Goal: Task Accomplishment & Management: Manage account settings

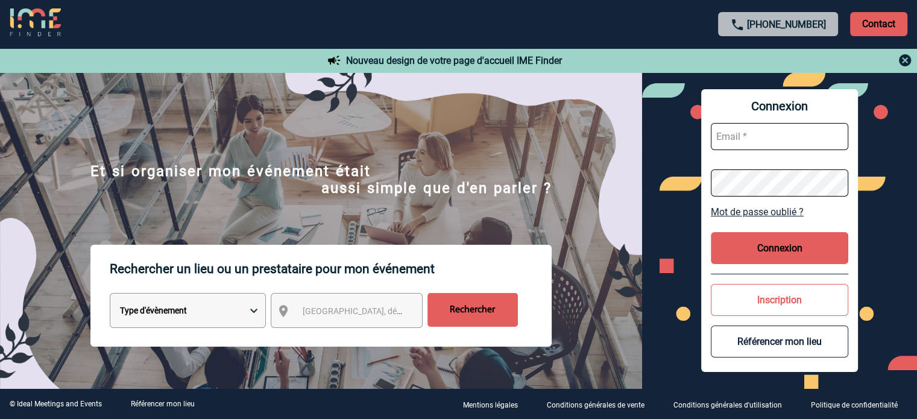
type input "cleborgne@ime-groupe.com"
click at [752, 243] on button "Connexion" at bounding box center [779, 248] width 137 height 32
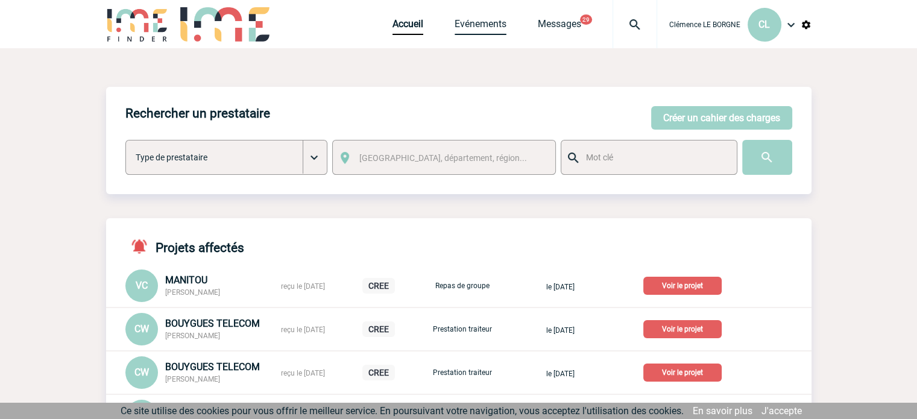
drag, startPoint x: 478, startPoint y: 24, endPoint x: 551, endPoint y: 52, distance: 78.0
click at [478, 24] on link "Evénements" at bounding box center [480, 26] width 52 height 17
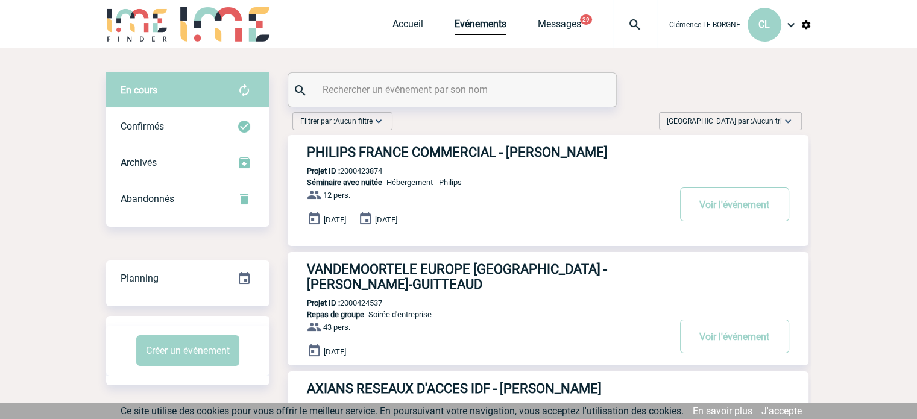
click at [444, 83] on input "text" at bounding box center [453, 89] width 268 height 17
paste input "2000424755"
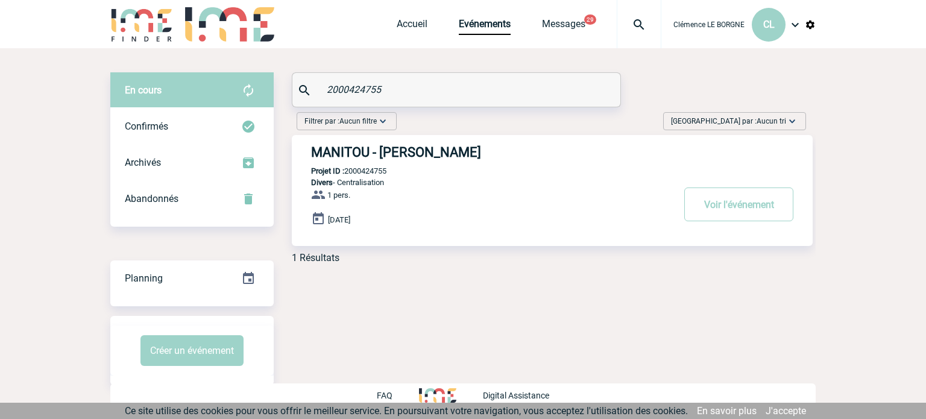
type input "2000424755"
drag, startPoint x: 460, startPoint y: 194, endPoint x: 502, endPoint y: 190, distance: 41.8
click at [470, 196] on div "MANITOU - [PERSON_NAME] Projet ID : 2000424755 Divers - Centralisation 1 pers. …" at bounding box center [552, 190] width 521 height 111
click at [748, 209] on button "Voir l'événement" at bounding box center [738, 204] width 109 height 34
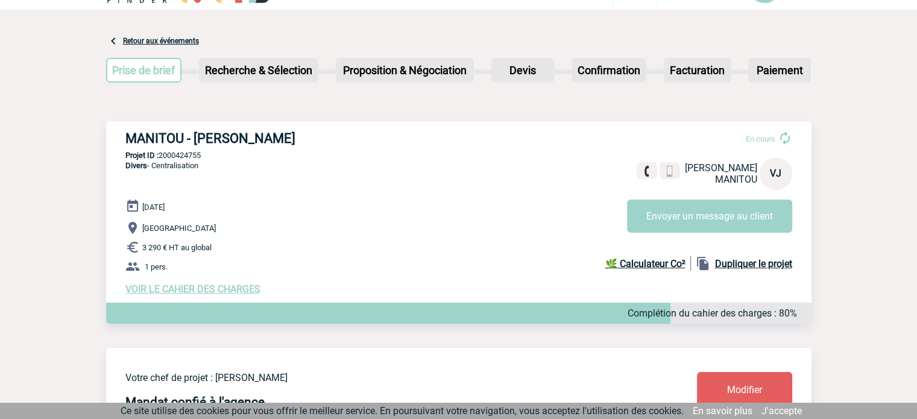
scroll to position [60, 0]
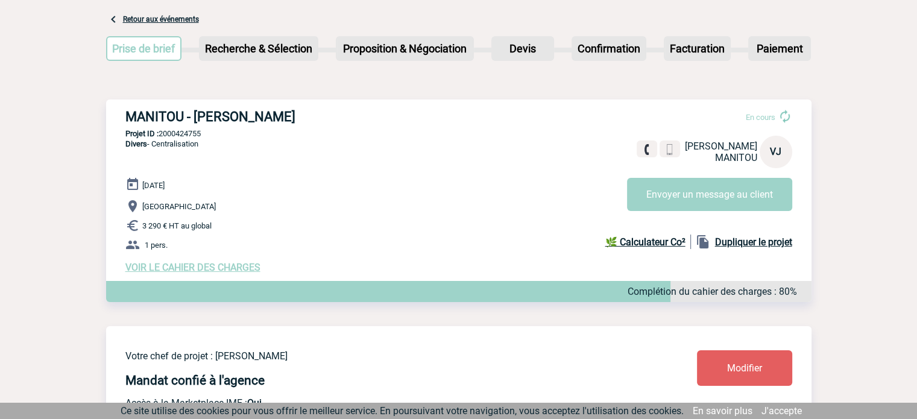
click at [335, 250] on p "1 pers." at bounding box center [468, 244] width 686 height 14
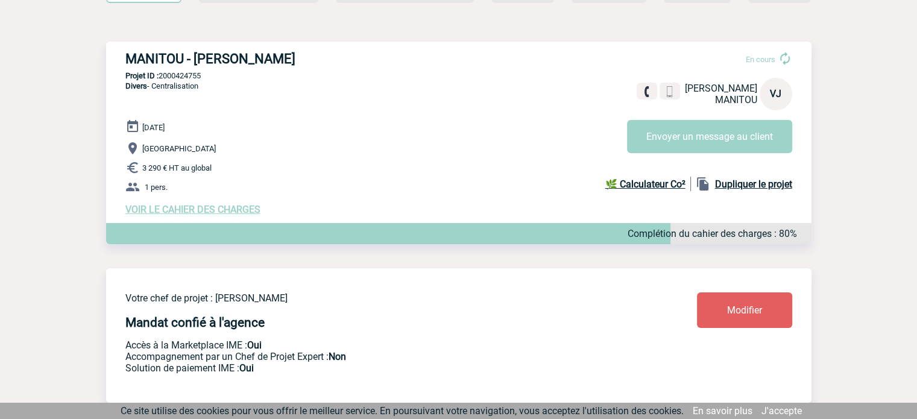
scroll to position [121, 0]
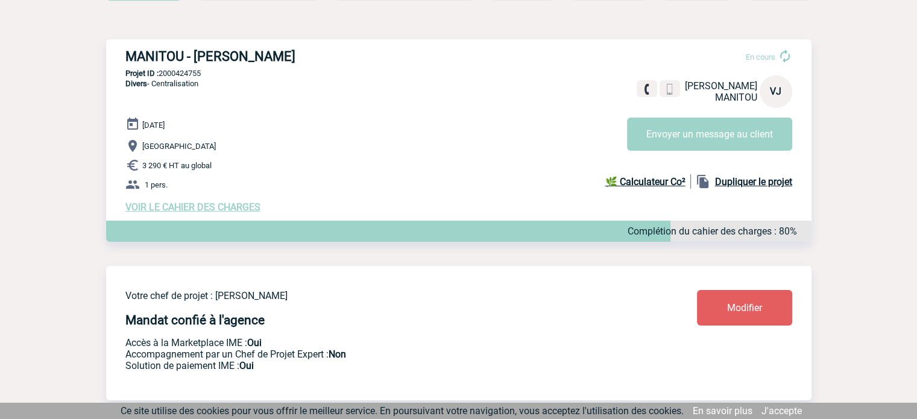
click at [222, 207] on span "VOIR LE CAHIER DES CHARGES" at bounding box center [192, 206] width 135 height 11
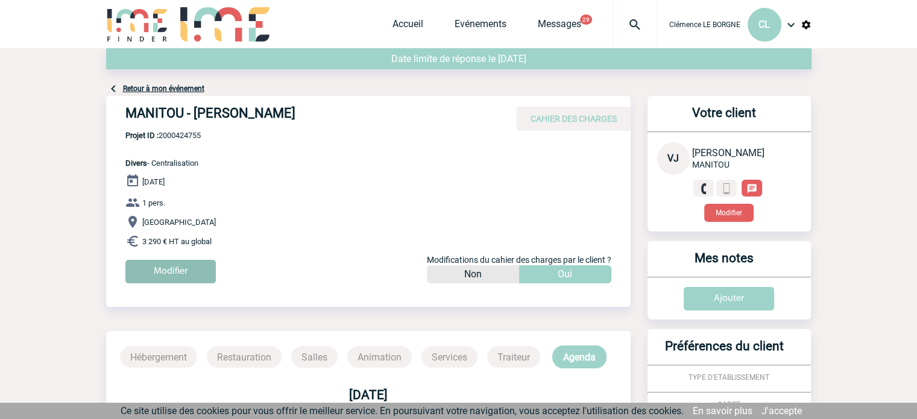
click at [180, 272] on input "Modifier" at bounding box center [170, 272] width 90 height 24
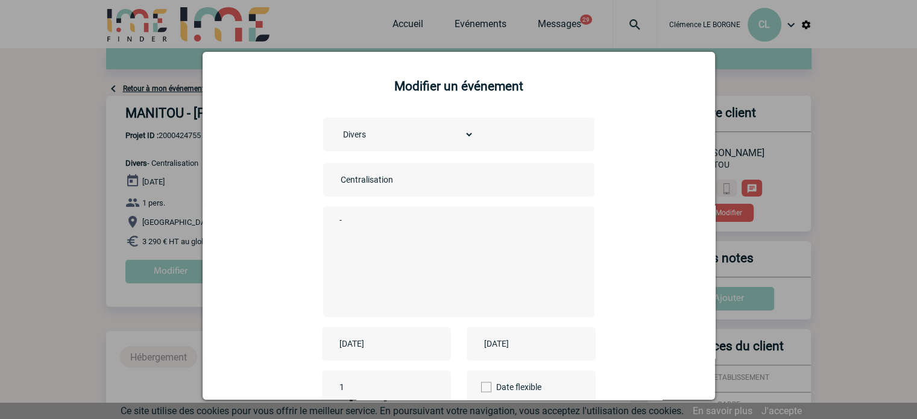
click at [380, 346] on input "[DATE]" at bounding box center [377, 344] width 83 height 16
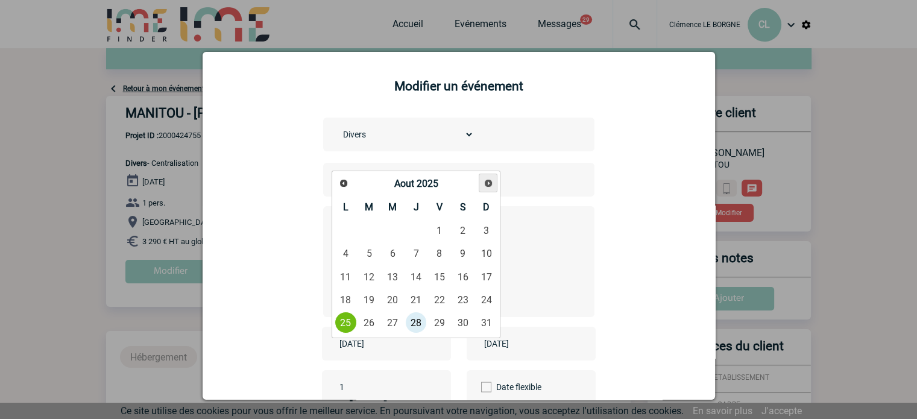
click at [485, 178] on span "Suivant" at bounding box center [488, 183] width 10 height 10
click at [436, 249] on link "10" at bounding box center [439, 254] width 22 height 22
type input "[DATE]"
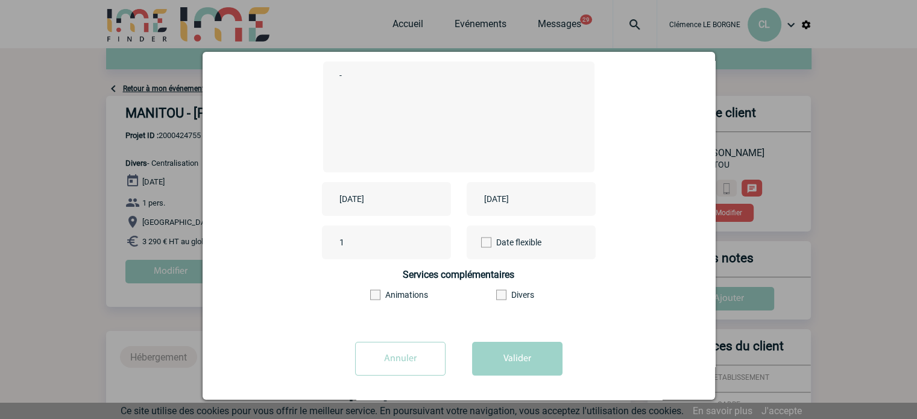
scroll to position [149, 0]
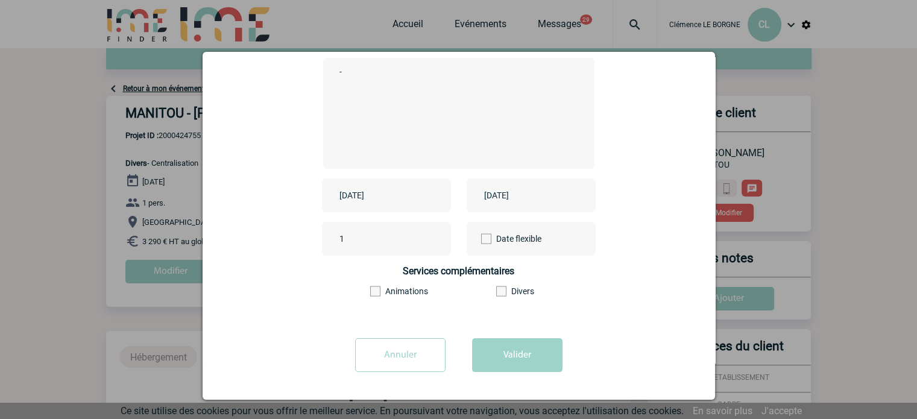
click at [506, 197] on input "[DATE]" at bounding box center [522, 195] width 83 height 16
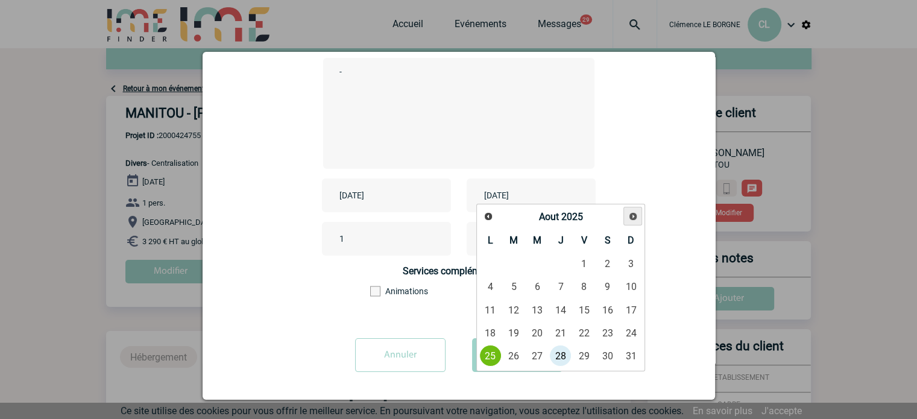
click at [632, 209] on link "Suivant" at bounding box center [632, 216] width 19 height 19
click at [588, 289] on link "10" at bounding box center [584, 287] width 22 height 22
type input "[DATE]"
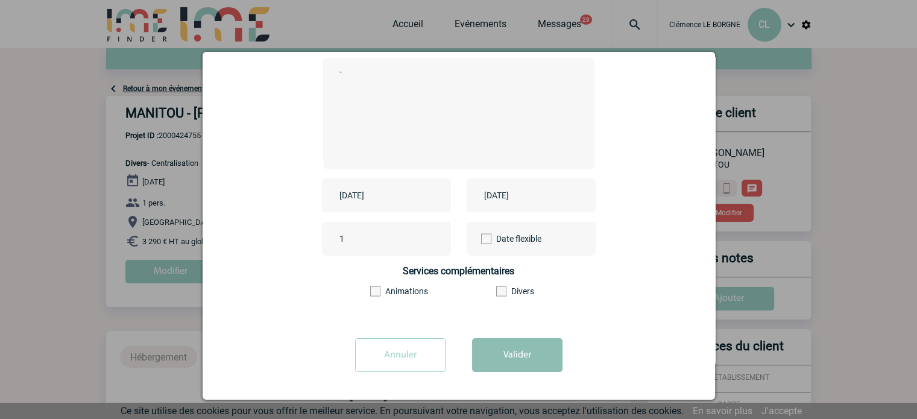
click at [533, 354] on button "Valider" at bounding box center [517, 355] width 90 height 34
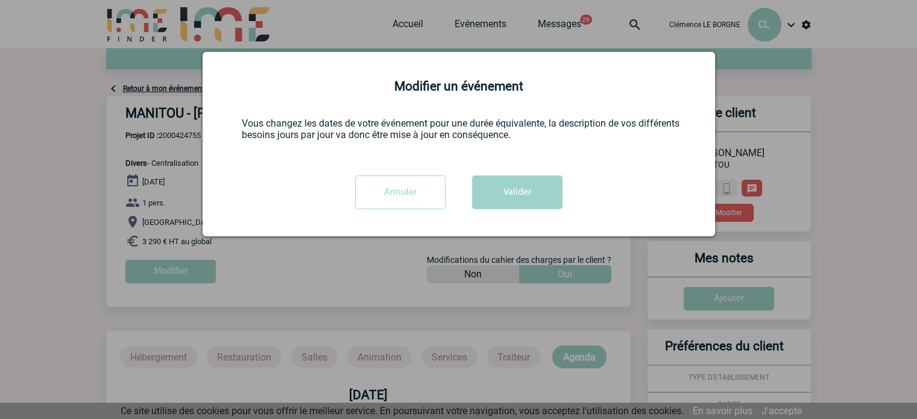
scroll to position [0, 0]
click at [523, 180] on button "Valider" at bounding box center [517, 192] width 90 height 34
